Goal: Information Seeking & Learning: Find specific fact

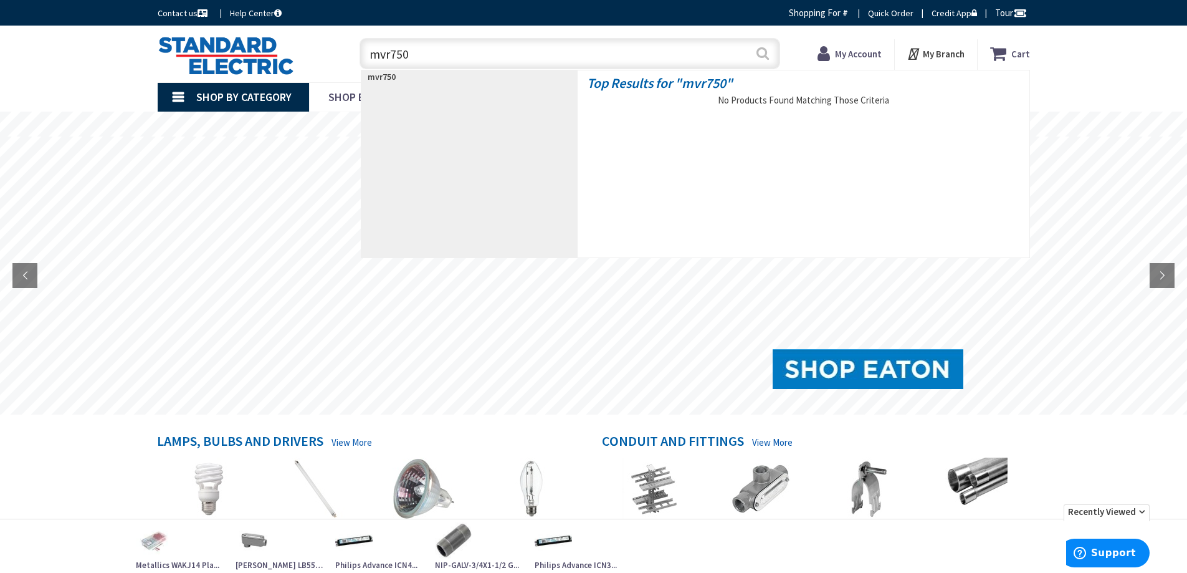
type input "mvr750"
click at [759, 55] on button "Search" at bounding box center [763, 53] width 16 height 28
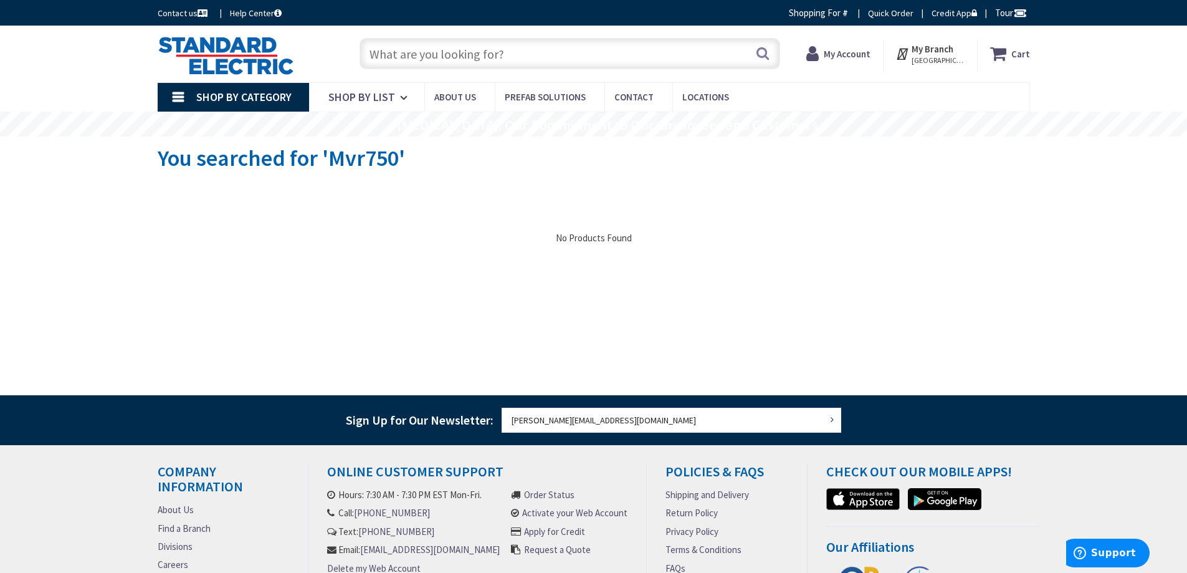
click at [396, 52] on input "text" at bounding box center [570, 53] width 421 height 31
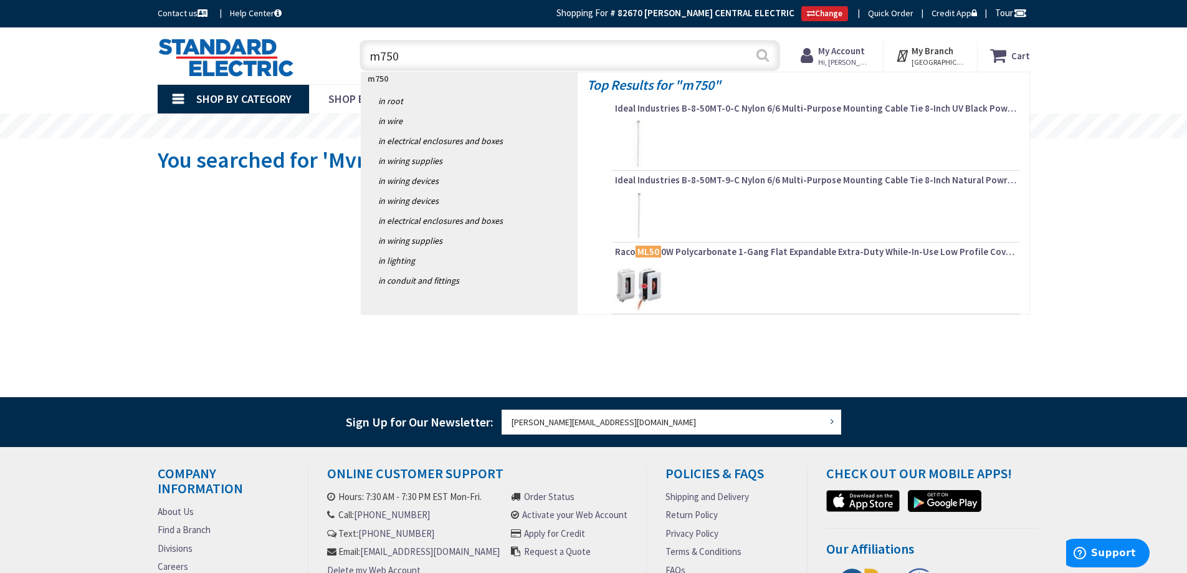
type input "m750"
click at [760, 50] on button "Search" at bounding box center [763, 55] width 16 height 28
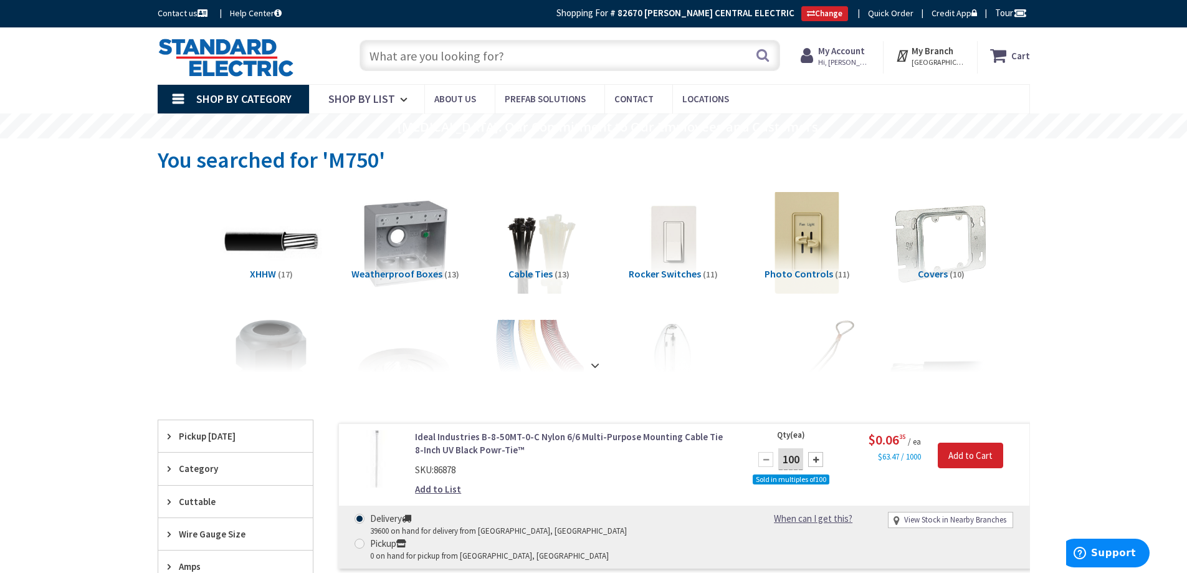
click at [442, 56] on input "text" at bounding box center [570, 55] width 421 height 31
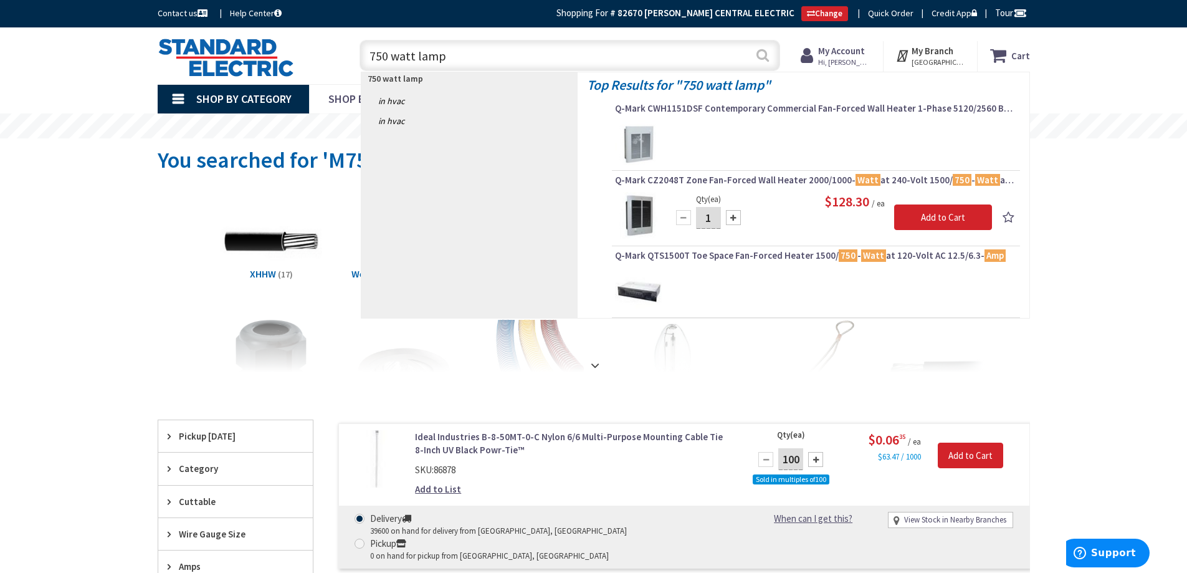
type input "750 watt lamp"
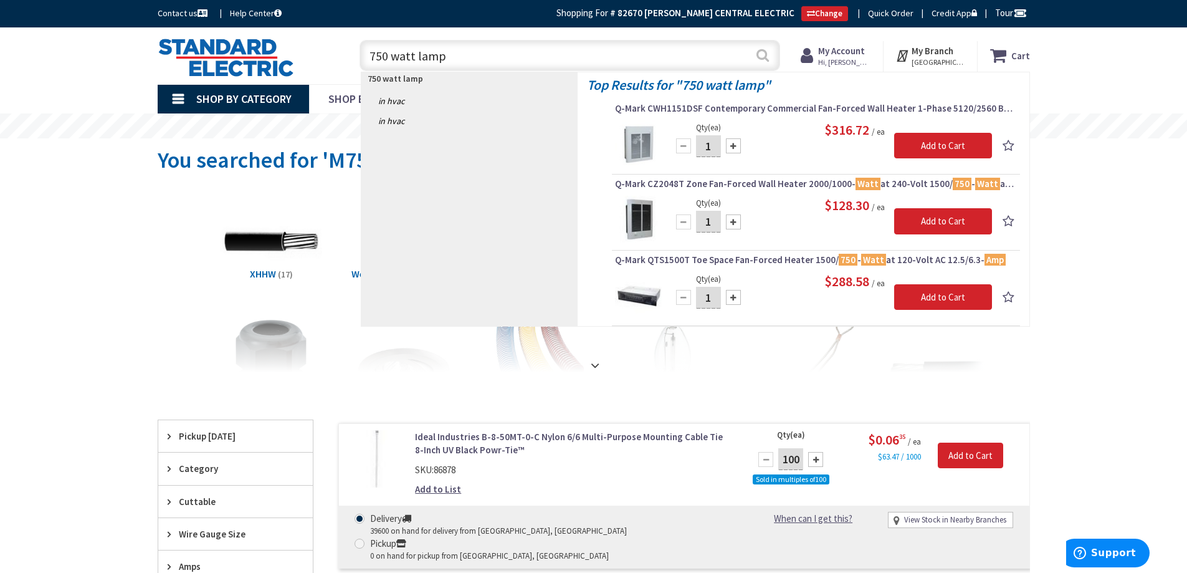
click at [763, 55] on button "Search" at bounding box center [763, 55] width 16 height 28
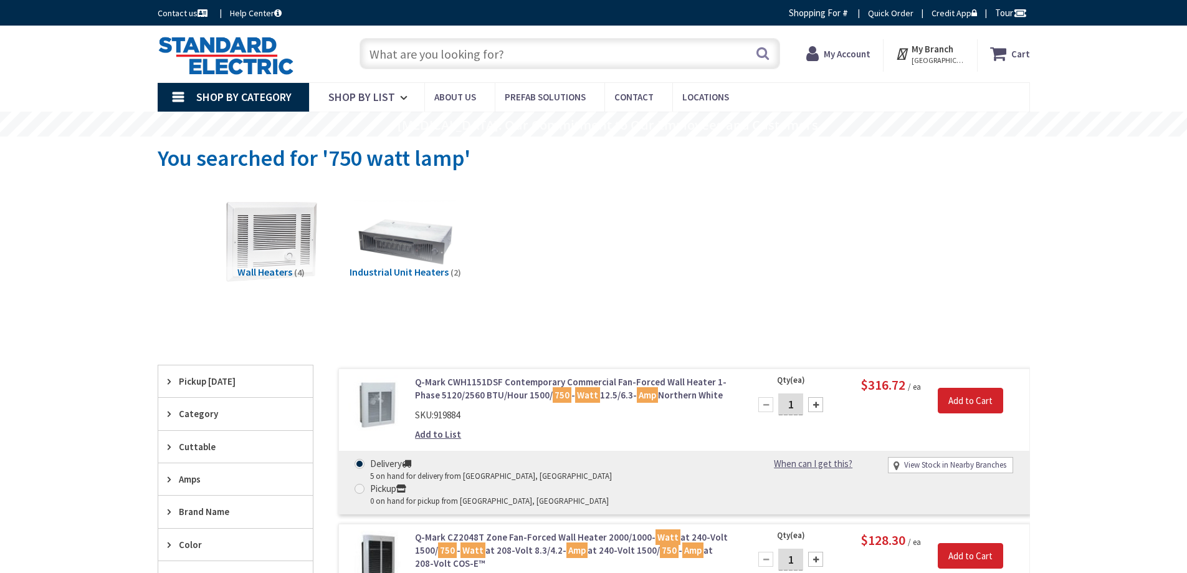
click at [395, 52] on input "text" at bounding box center [570, 53] width 421 height 31
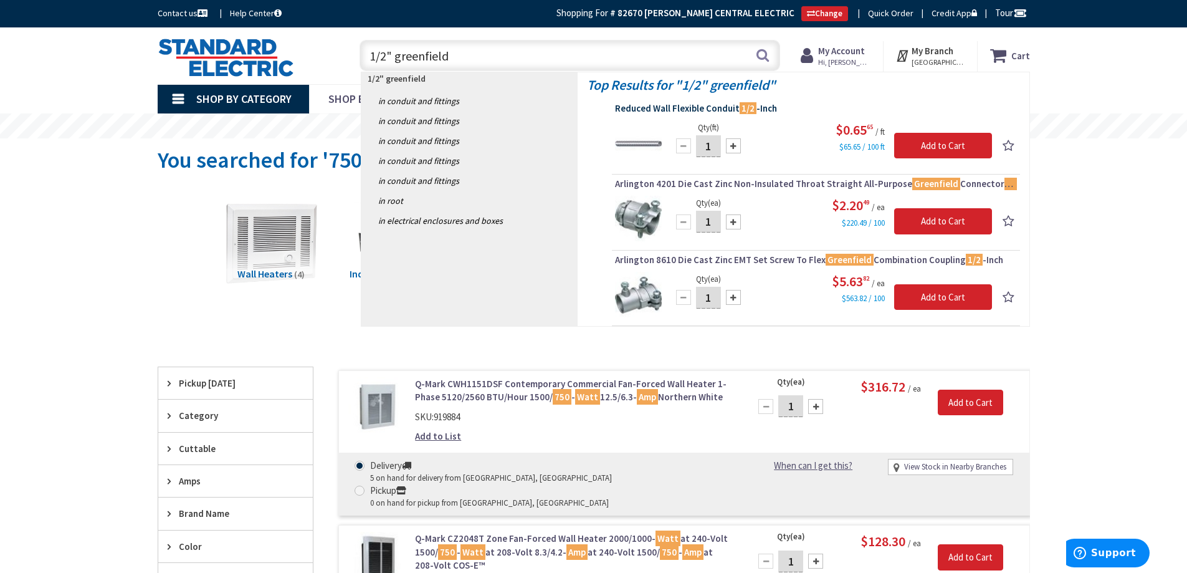
type input "1/2" greenfield"
click at [700, 108] on span "Reduced Wall Flexible Conduit 1/2 -Inch" at bounding box center [816, 108] width 402 height 12
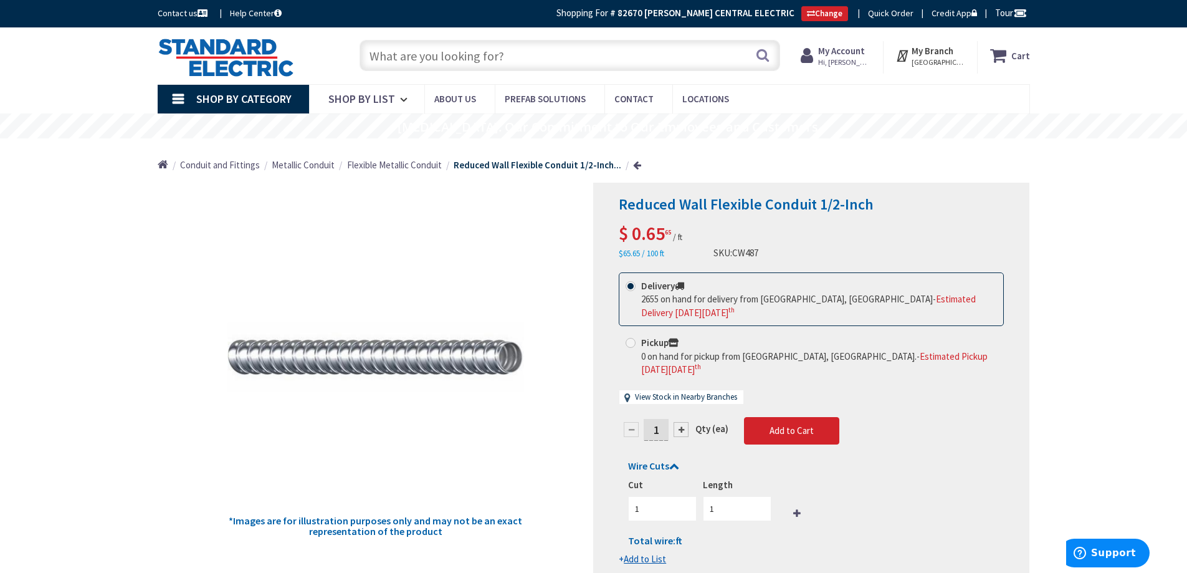
click at [437, 59] on input "text" at bounding box center [570, 55] width 421 height 31
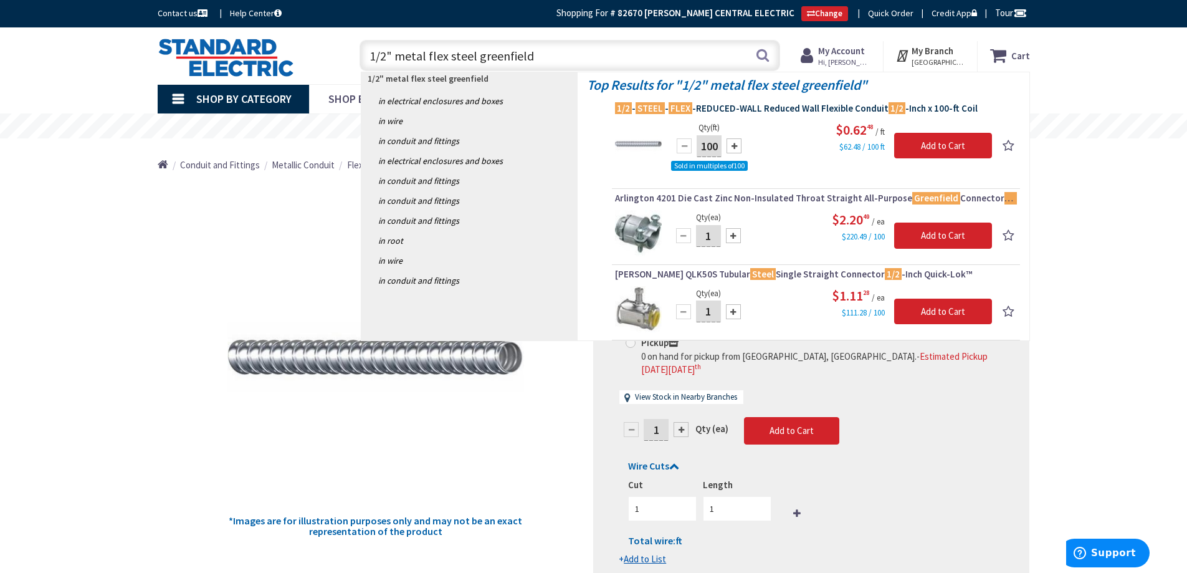
type input "1/2" metal flex steel greenfield"
click at [777, 109] on span "1/2 - STEEL - FLEX -REDUCED-WALL Reduced Wall Flexible Conduit 1/2 -Inch x 100-…" at bounding box center [816, 108] width 402 height 12
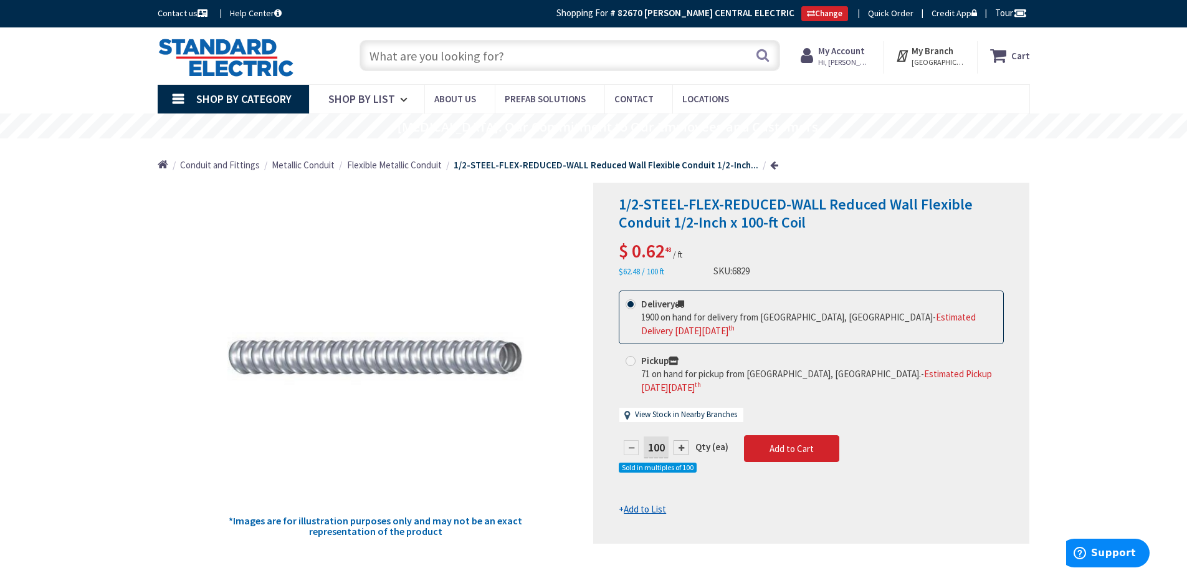
click at [384, 49] on input "text" at bounding box center [570, 55] width 421 height 31
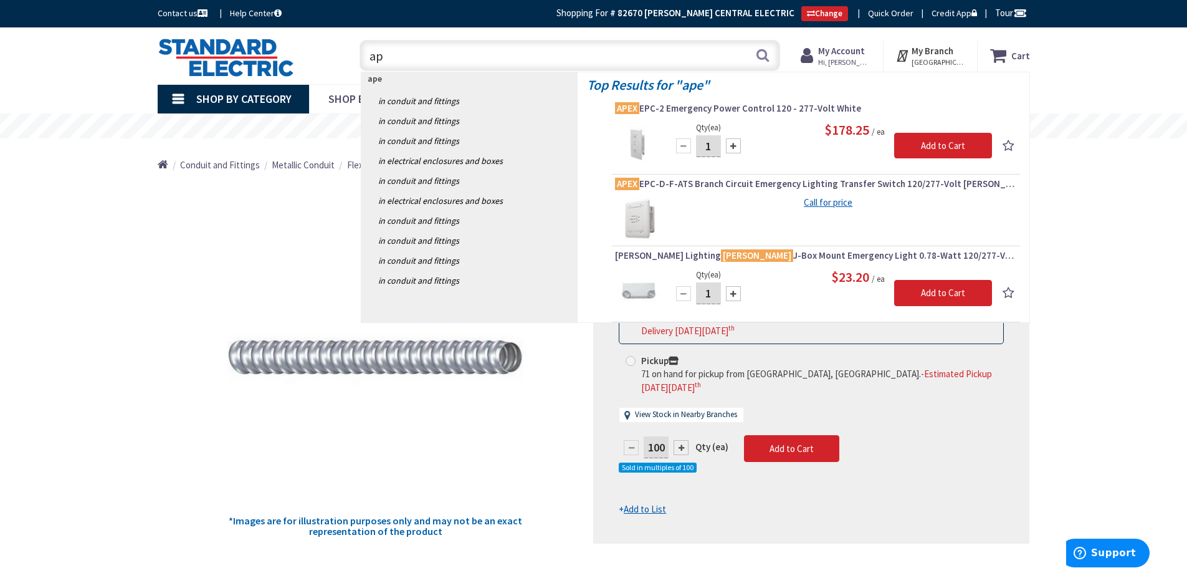
type input "a"
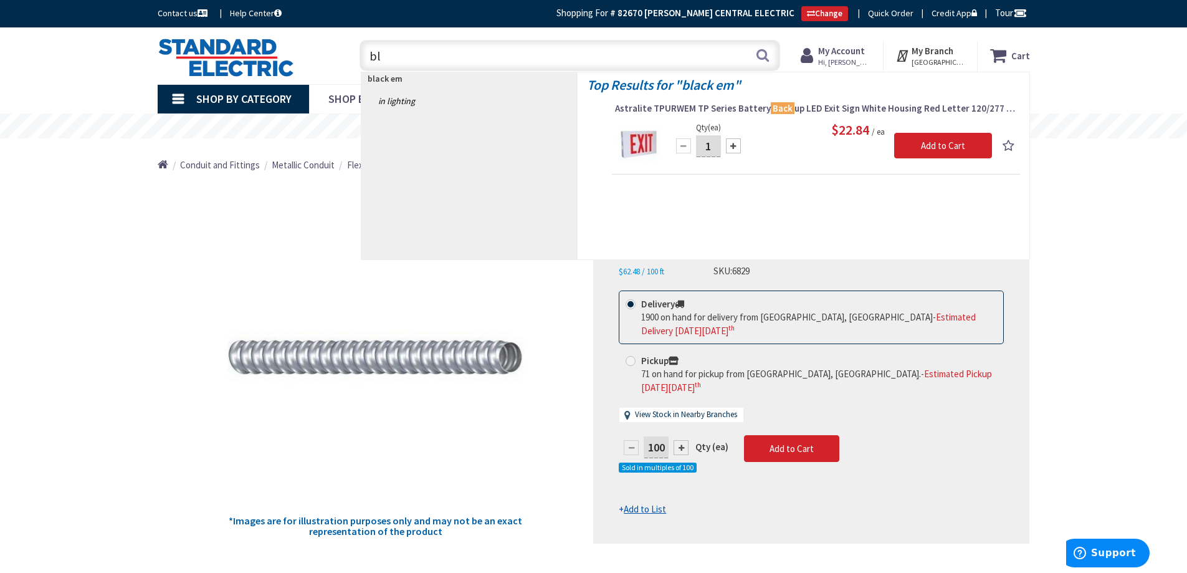
type input "b"
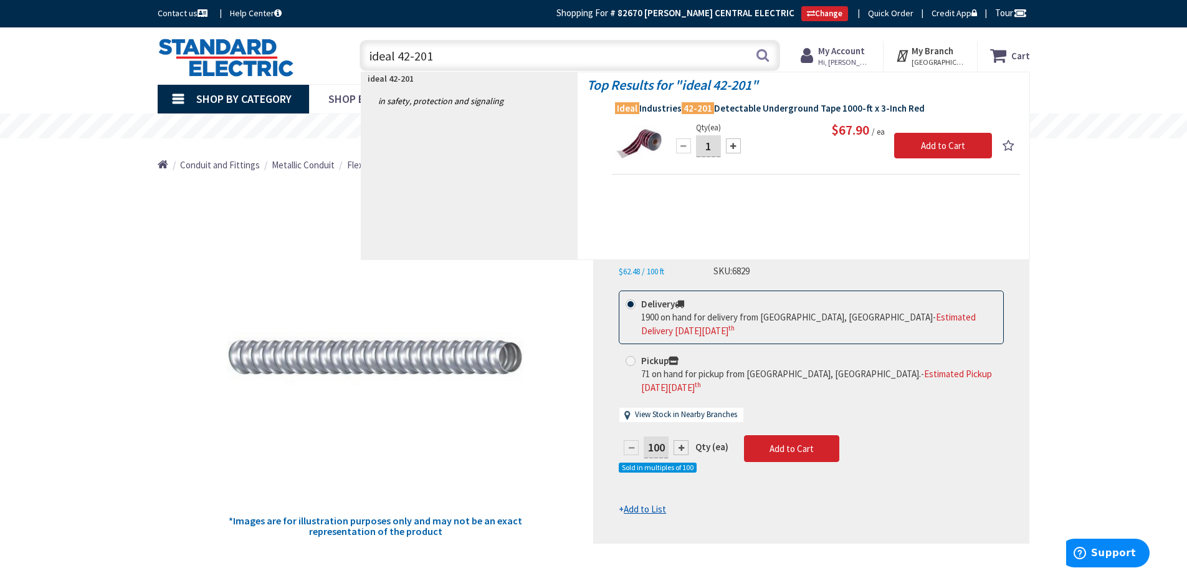
type input "ideal 42-201"
click at [740, 110] on span "Ideal Industries 42-201 Detectable Underground Tape 1000-ft x 3-Inch Red" at bounding box center [816, 108] width 402 height 12
